Goal: Task Accomplishment & Management: Manage account settings

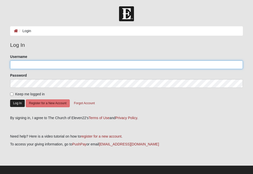
type input "[EMAIL_ADDRESS][DOMAIN_NAME]"
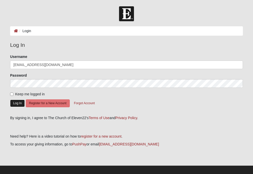
click at [17, 103] on button "Log In" at bounding box center [17, 103] width 15 height 7
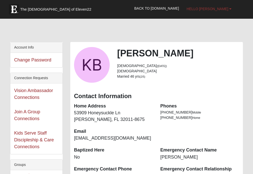
click at [218, 9] on span "Hello [PERSON_NAME]" at bounding box center [208, 9] width 42 height 4
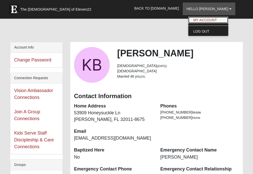
click at [216, 18] on link "My Account" at bounding box center [209, 20] width 40 height 7
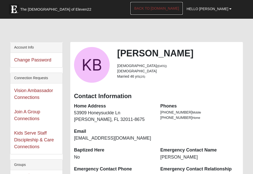
click at [167, 8] on link "Back to [DOMAIN_NAME]" at bounding box center [157, 8] width 52 height 13
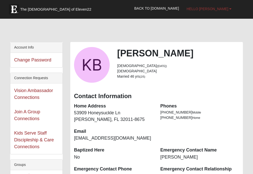
click at [212, 8] on span "Hello [PERSON_NAME]" at bounding box center [208, 9] width 42 height 4
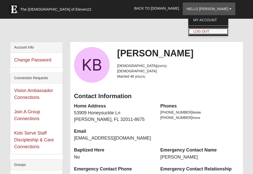
click at [213, 31] on link "Log Out" at bounding box center [209, 31] width 40 height 7
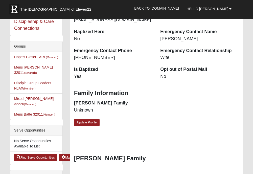
scroll to position [127, 0]
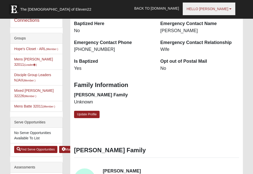
click at [214, 10] on span "Hello [PERSON_NAME]" at bounding box center [208, 9] width 42 height 4
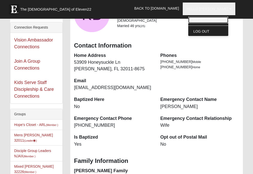
scroll to position [76, 0]
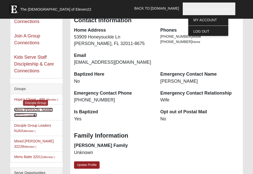
click at [25, 115] on link "Mens Burt 32011 (Leader )" at bounding box center [33, 112] width 39 height 9
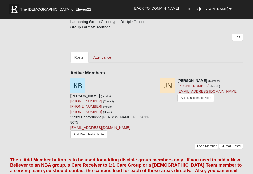
scroll to position [202, 0]
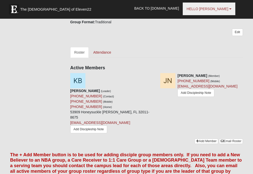
click at [218, 7] on span "Hello [PERSON_NAME]" at bounding box center [208, 9] width 42 height 4
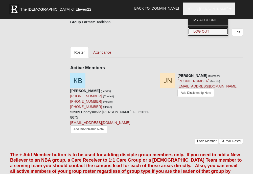
click at [214, 30] on link "Log Out" at bounding box center [209, 31] width 40 height 7
